Goal: Browse casually

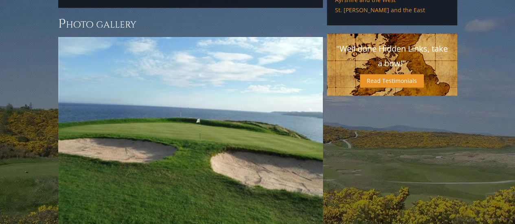
scroll to position [579, 0]
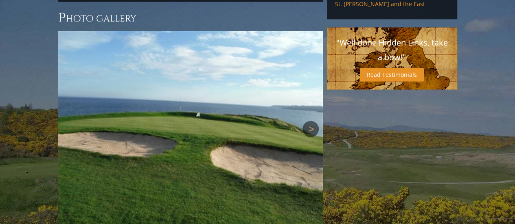
click at [307, 121] on link "Next" at bounding box center [311, 129] width 16 height 16
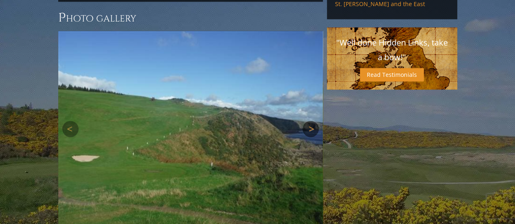
click at [307, 121] on link "Next" at bounding box center [311, 129] width 16 height 16
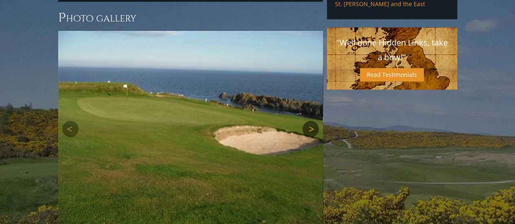
click at [307, 121] on link "Next" at bounding box center [311, 129] width 16 height 16
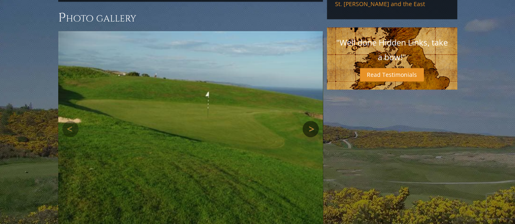
click at [307, 121] on link "Next" at bounding box center [311, 129] width 16 height 16
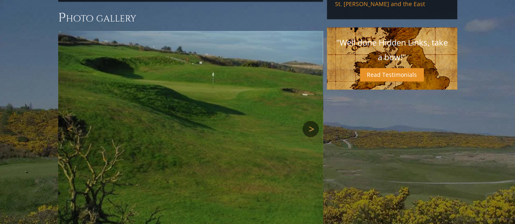
click at [307, 121] on link "Next" at bounding box center [311, 129] width 16 height 16
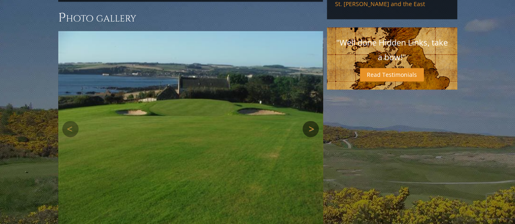
click at [307, 121] on link "Next" at bounding box center [311, 129] width 16 height 16
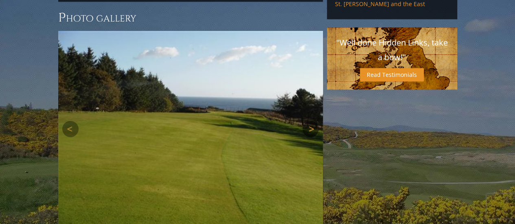
click at [307, 121] on link "Next" at bounding box center [311, 129] width 16 height 16
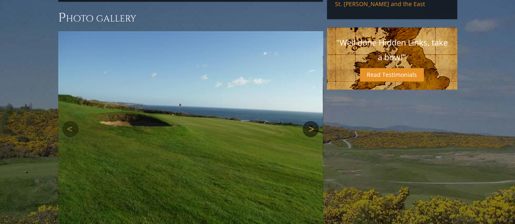
click at [307, 121] on link "Next" at bounding box center [311, 129] width 16 height 16
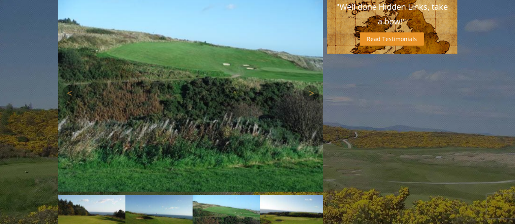
scroll to position [546, 0]
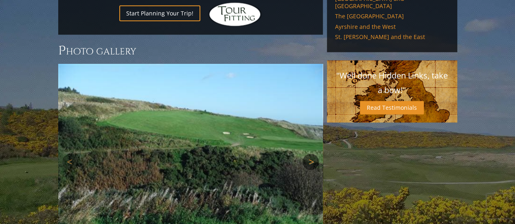
click at [306, 154] on link "Next" at bounding box center [311, 162] width 16 height 16
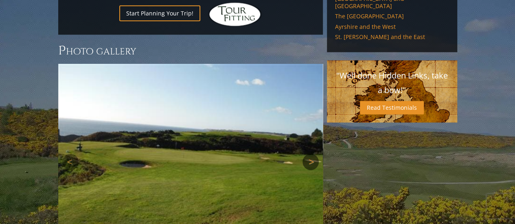
click at [306, 154] on link "Next" at bounding box center [311, 162] width 16 height 16
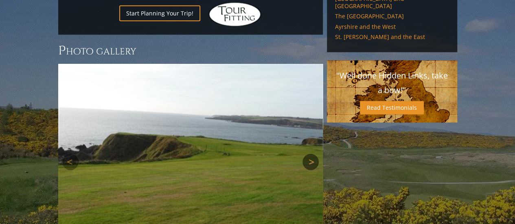
click at [306, 154] on link "Next" at bounding box center [311, 162] width 16 height 16
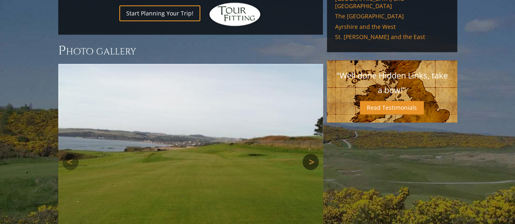
click at [312, 154] on link "Next" at bounding box center [311, 162] width 16 height 16
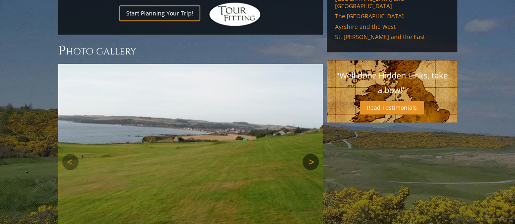
click at [312, 154] on link "Next" at bounding box center [311, 162] width 16 height 16
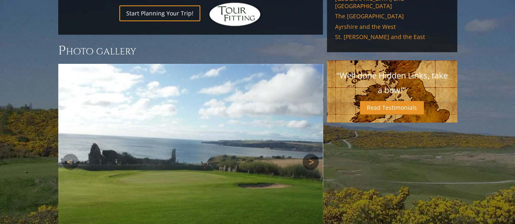
click at [312, 154] on link "Next" at bounding box center [311, 162] width 16 height 16
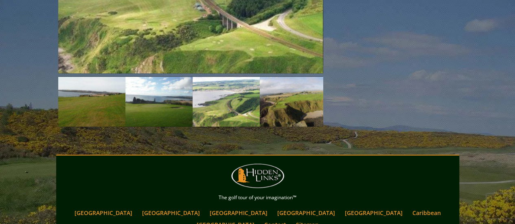
scroll to position [733, 0]
